Goal: Task Accomplishment & Management: Manage account settings

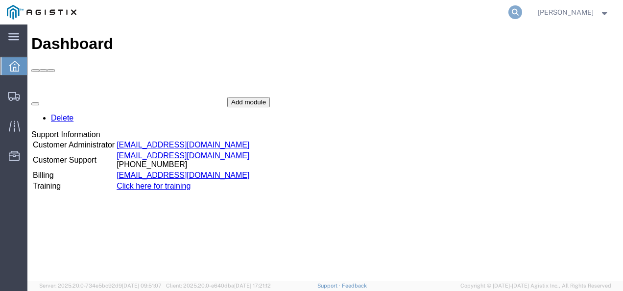
click at [518, 11] on icon at bounding box center [515, 12] width 14 height 14
paste input "57070700"
type input "57070700"
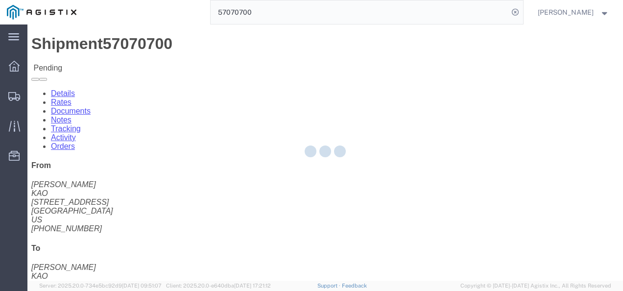
click at [358, 192] on div at bounding box center [324, 152] width 595 height 256
click at [357, 191] on div at bounding box center [324, 152] width 595 height 256
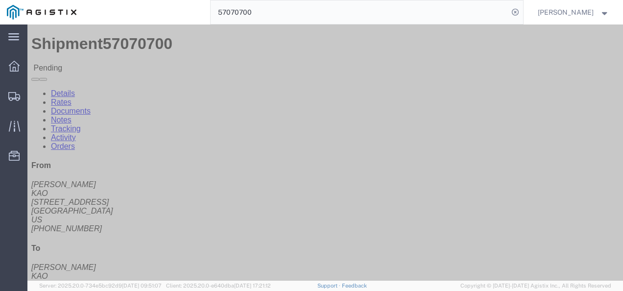
click div "Ship From KAO ([PERSON_NAME]) 8404 [STREET_ADDRESS] [PHONE_NUMBER] [EMAIL_ADDRE…"
click link "Rates"
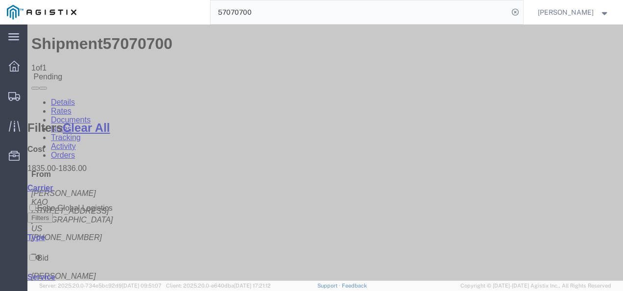
drag, startPoint x: 238, startPoint y: 229, endPoint x: 165, endPoint y: 160, distance: 100.8
click at [73, 98] on link "Details" at bounding box center [63, 102] width 24 height 8
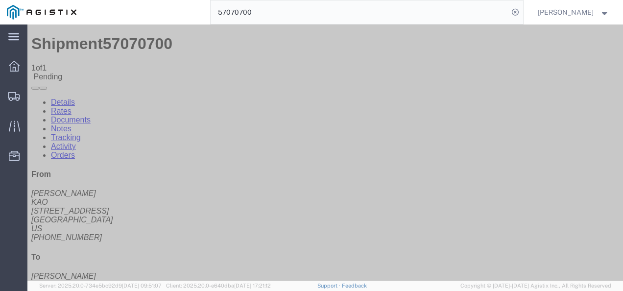
drag, startPoint x: 335, startPoint y: 168, endPoint x: 326, endPoint y: 224, distance: 56.1
click div "Ship From KAO ([PERSON_NAME]) 8404 [STREET_ADDRESS] [PHONE_NUMBER] [EMAIL_ADDRE…"
drag, startPoint x: 419, startPoint y: 215, endPoint x: 418, endPoint y: 234, distance: 18.6
click div "Leg 1 - Truckload Vehicle 1: Standard Dry Van (53 Feet) Number of trucks: 1"
click div "Ship From KAO ([PERSON_NAME]) 8404 [STREET_ADDRESS] [PHONE_NUMBER] [EMAIL_ADDRE…"
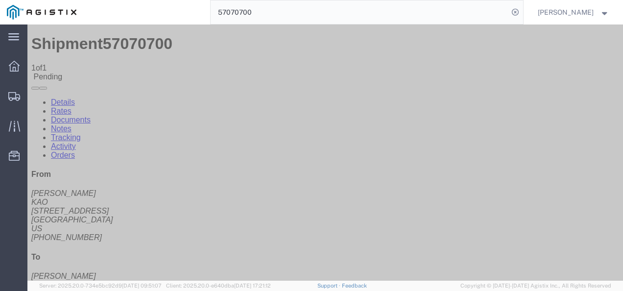
drag, startPoint x: 261, startPoint y: 172, endPoint x: 300, endPoint y: 219, distance: 60.9
click div "Ship From KAO ([PERSON_NAME]) 8404 [STREET_ADDRESS] [PHONE_NUMBER] [EMAIL_ADDRE…"
click div "Shipment Detail Ship From KAO ([PERSON_NAME]) 8404 [STREET_ADDRESS] [PHONE_NUMB…"
click button "Enter / Modify Bid"
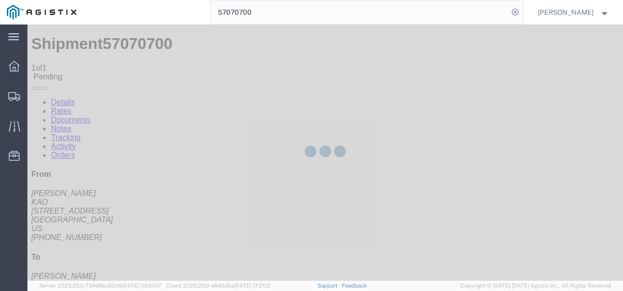
select select "4622"
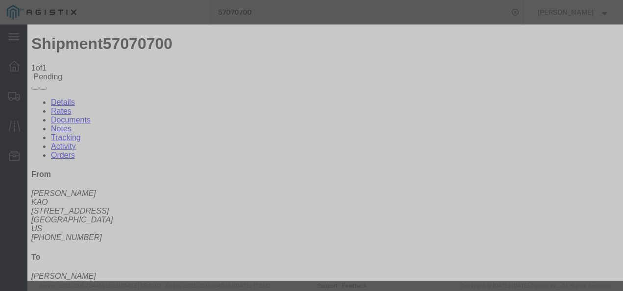
click link "ks_ga - Echo Global Logistics - TL Standard 3 - 5 Day"
drag, startPoint x: 506, startPoint y: 143, endPoint x: 335, endPoint y: 143, distance: 170.9
click div "Mode Select Air Less than Truckload Multi-Leg Ocean Freight Rail Small Parcel T…"
type input "1950"
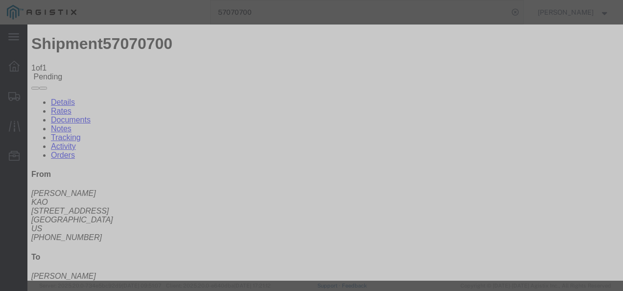
click button "Submit"
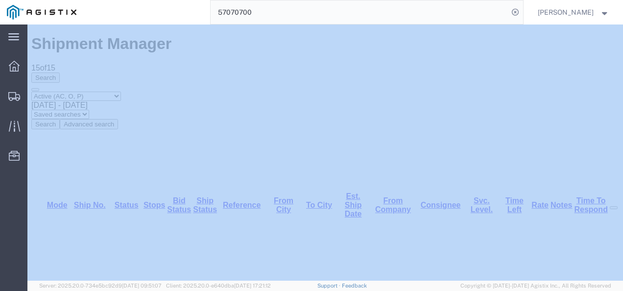
click at [364, 22] on input "57070700" at bounding box center [360, 12] width 298 height 24
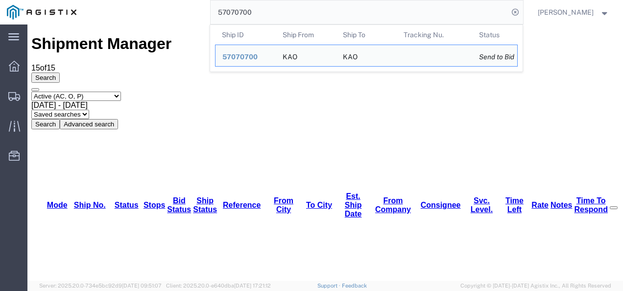
click at [364, 22] on input "57070700" at bounding box center [360, 12] width 298 height 24
paste input "81253"
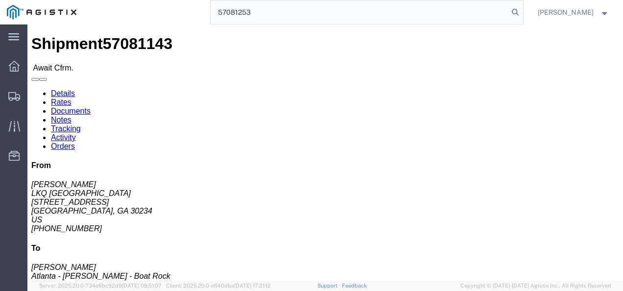
drag, startPoint x: 238, startPoint y: 168, endPoint x: 128, endPoint y: 101, distance: 129.3
click div "Shipment Detail Ship From LKQ [GEOGRAPHIC_DATA] ([PERSON_NAME]) [STREET_ADDRESS…"
click link "Rates"
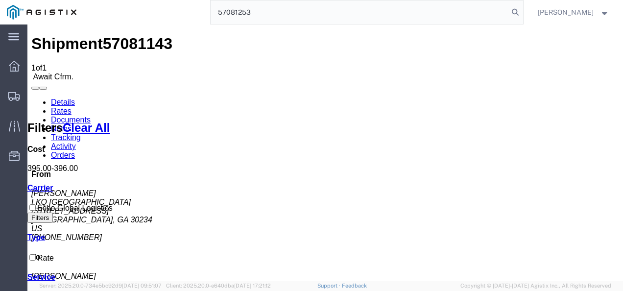
drag, startPoint x: 302, startPoint y: 197, endPoint x: 305, endPoint y: 203, distance: 6.6
drag, startPoint x: 373, startPoint y: 233, endPoint x: 356, endPoint y: 176, distance: 59.1
click at [290, 12] on input "57081253" at bounding box center [360, 12] width 298 height 24
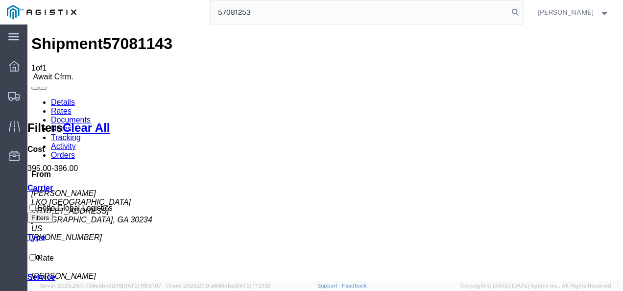
click at [290, 12] on input "57081253" at bounding box center [360, 12] width 298 height 24
paste input "63417"
type input "57063417"
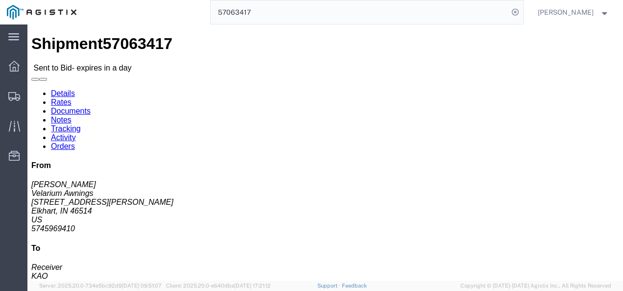
click h4 "Routing & Vehicle Information"
click link "Notes"
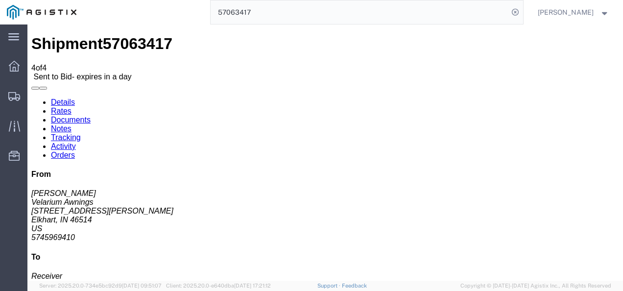
click at [68, 98] on link "Details" at bounding box center [63, 102] width 24 height 8
drag, startPoint x: 292, startPoint y: 194, endPoint x: 179, endPoint y: 101, distance: 146.5
click div "Leg 1 - Truckload Vehicle 1: Standard Dry Van (53 Feet) Number of trucks: 1"
click link "Rates"
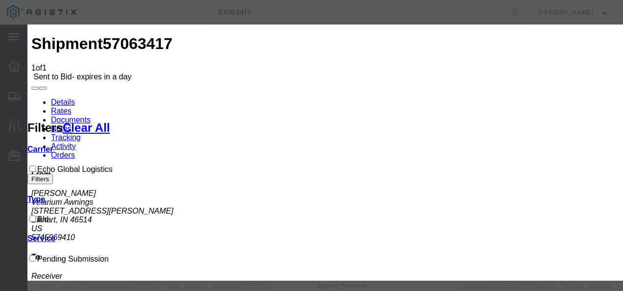
drag, startPoint x: 266, startPoint y: 135, endPoint x: 225, endPoint y: 131, distance: 41.3
drag, startPoint x: 170, startPoint y: 112, endPoint x: 172, endPoint y: 121, distance: 9.5
select select "4622"
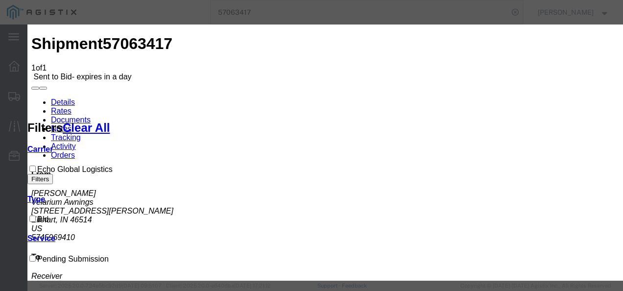
drag, startPoint x: 347, startPoint y: 123, endPoint x: 352, endPoint y: 118, distance: 7.3
select select "13989"
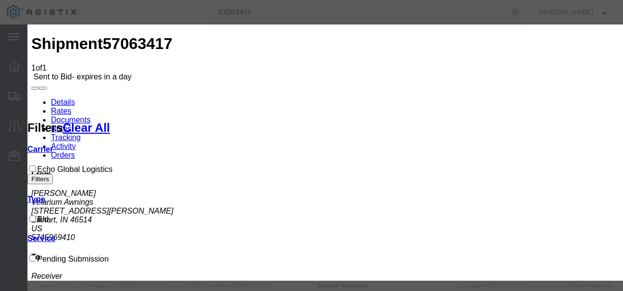
drag, startPoint x: 390, startPoint y: 161, endPoint x: 465, endPoint y: 148, distance: 76.5
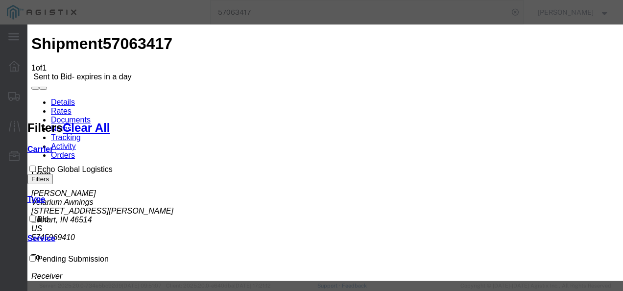
type input "infl"
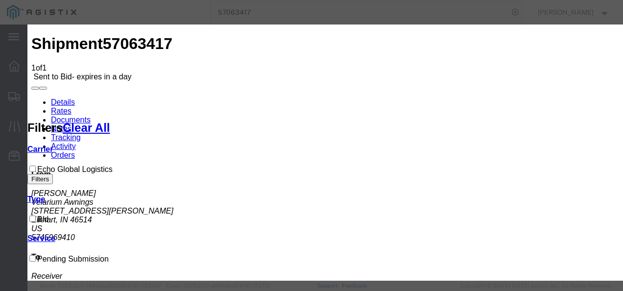
drag, startPoint x: 542, startPoint y: 119, endPoint x: 333, endPoint y: 175, distance: 217.1
type input "1475"
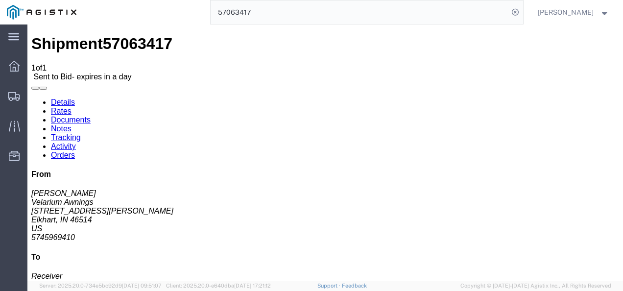
click at [51, 98] on link "Details" at bounding box center [63, 102] width 24 height 8
click div "Ship From Velarium Awnings ([PERSON_NAME]) [STREET_ADDRESS][PERSON_NAME] 574596…"
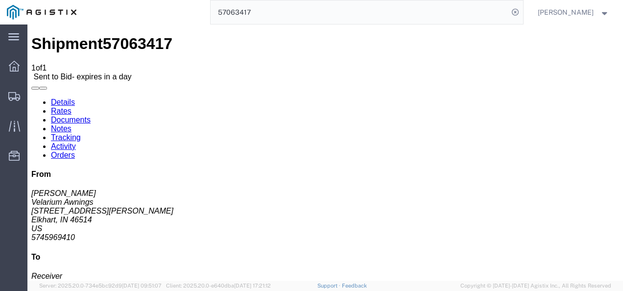
click div "Shipment Detail Ship From Velarium Awnings ([PERSON_NAME]) [STREET_ADDRESS][PER…"
